Goal: Download file/media

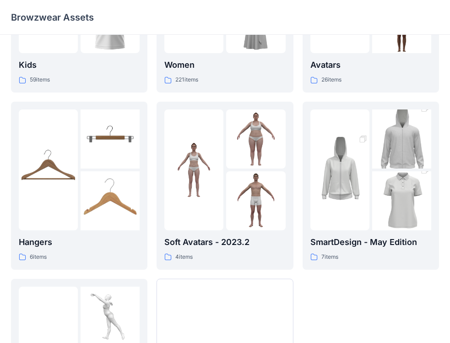
scroll to position [137, 0]
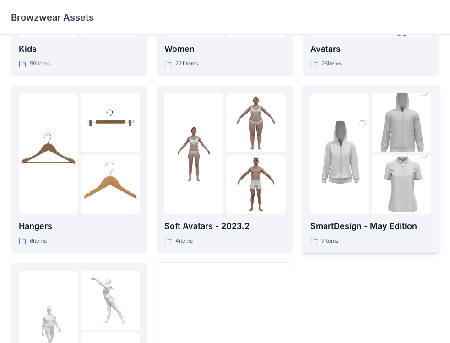
click at [373, 239] on div "7 items" at bounding box center [370, 241] width 121 height 10
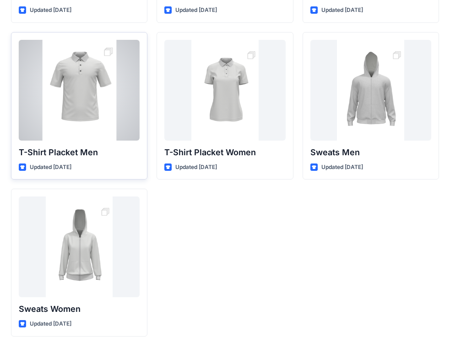
scroll to position [175, 0]
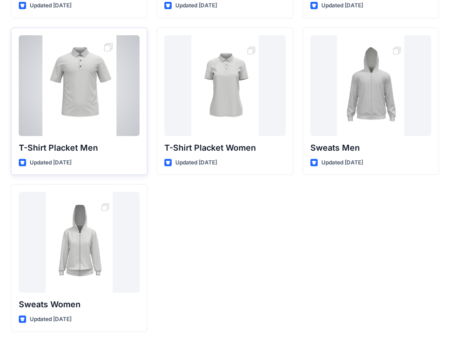
click at [90, 99] on div at bounding box center [79, 85] width 121 height 101
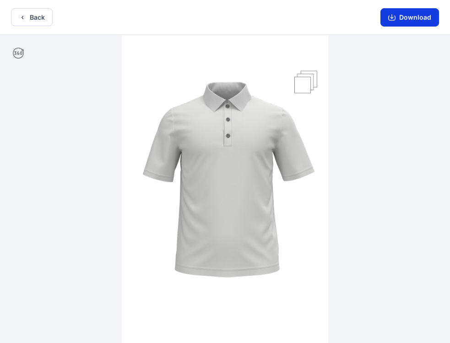
click at [418, 19] on button "Download" at bounding box center [409, 17] width 59 height 18
